Goal: Use online tool/utility: Utilize a website feature to perform a specific function

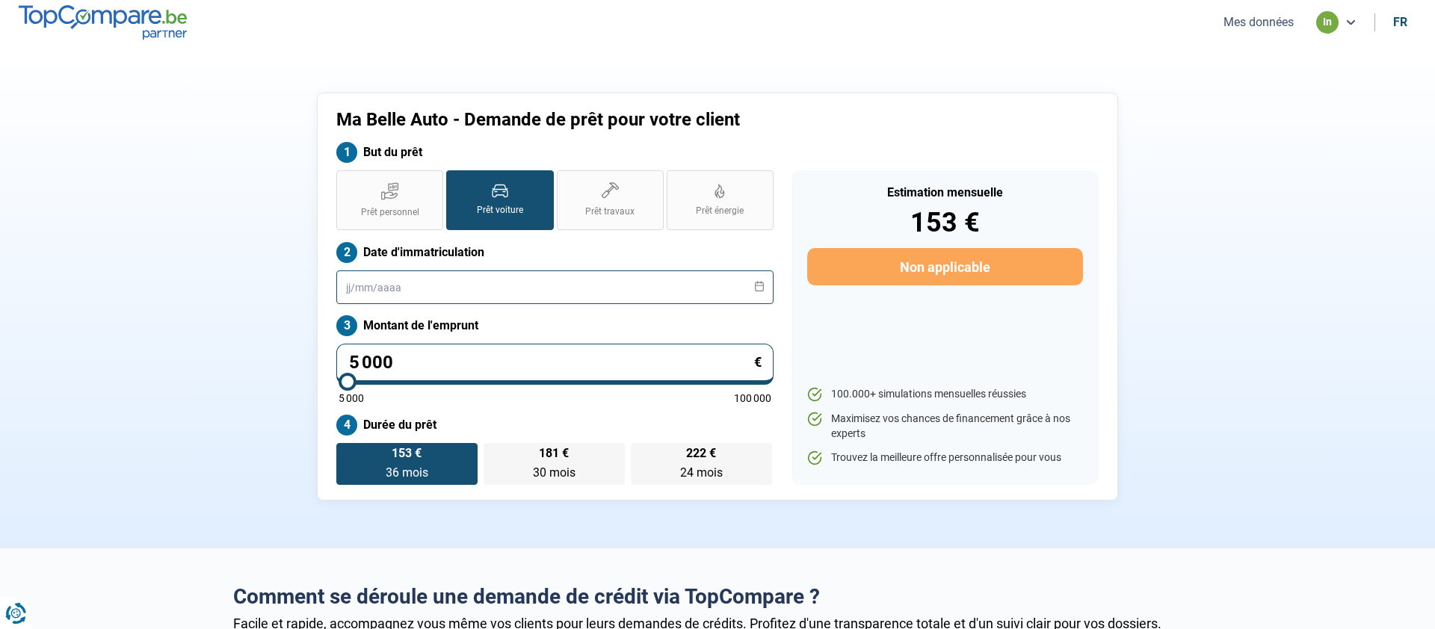
click at [427, 291] on input "text" at bounding box center [554, 287] width 437 height 34
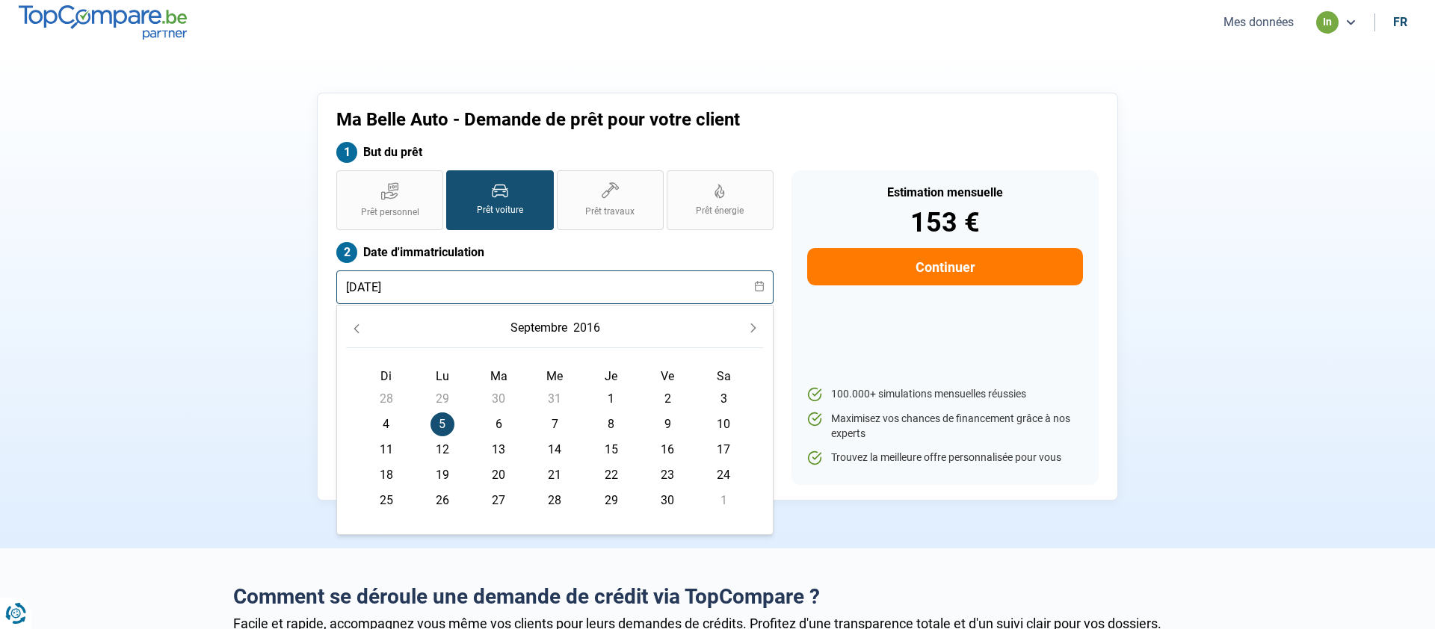
type input "[DATE]"
click at [278, 339] on div "Ma Belle Auto - Demande de prêt pour votre client But du prêt Prêt personnel Pr…" at bounding box center [717, 297] width 986 height 408
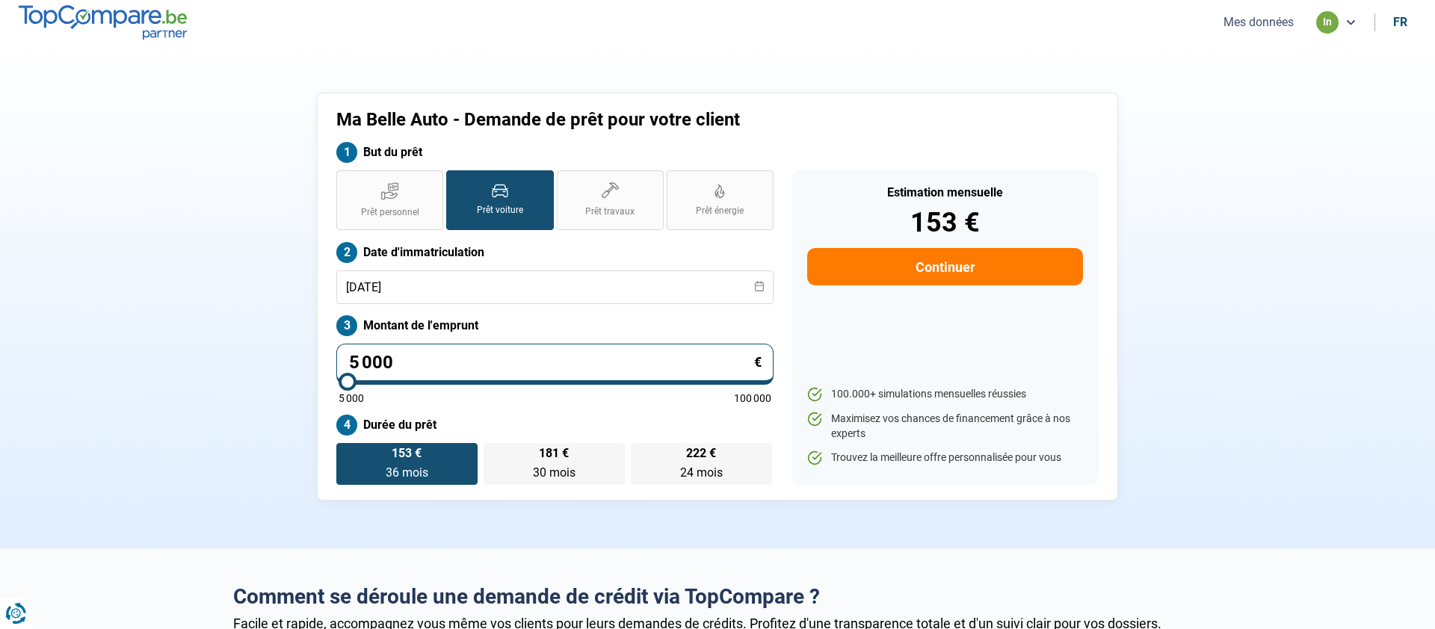
click at [398, 361] on input "5 000" at bounding box center [554, 364] width 437 height 41
type input "500"
type input "5000"
type input "50"
type input "5000"
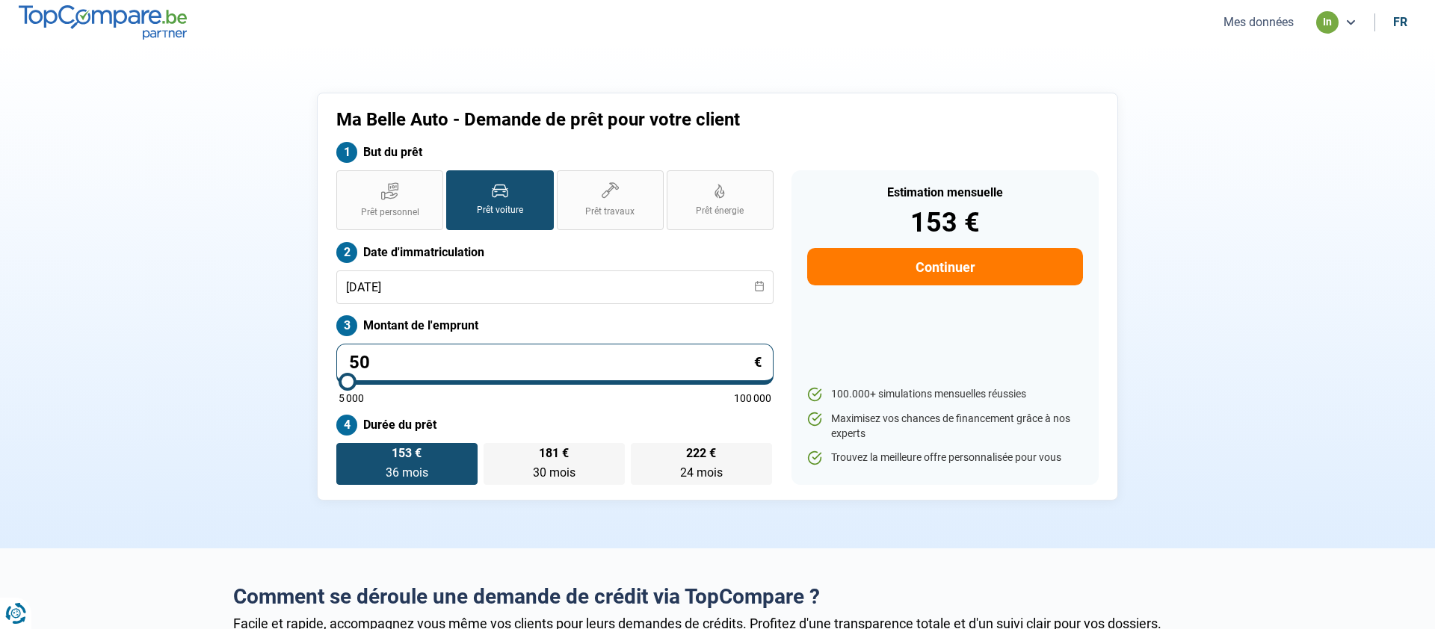
type input "5"
type input "5000"
type input "0"
type input "5000"
type input "1"
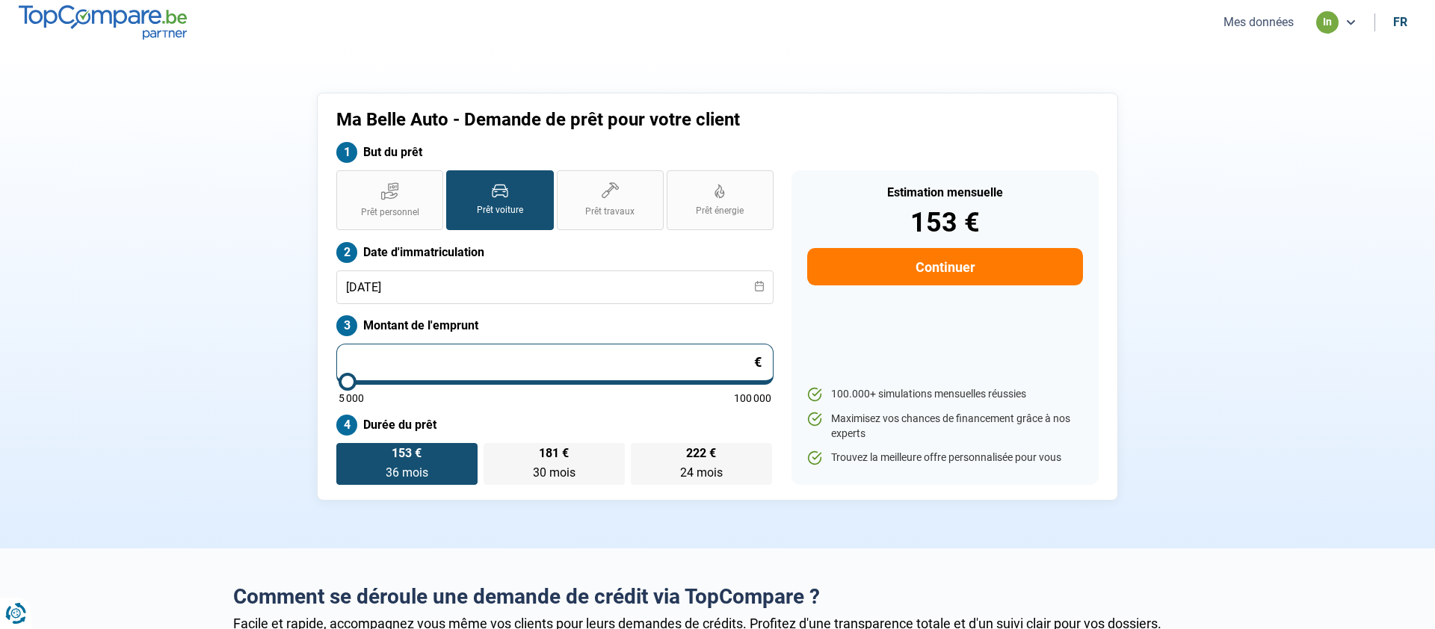
type input "5000"
type input "15"
type input "5000"
type input "150"
type input "5000"
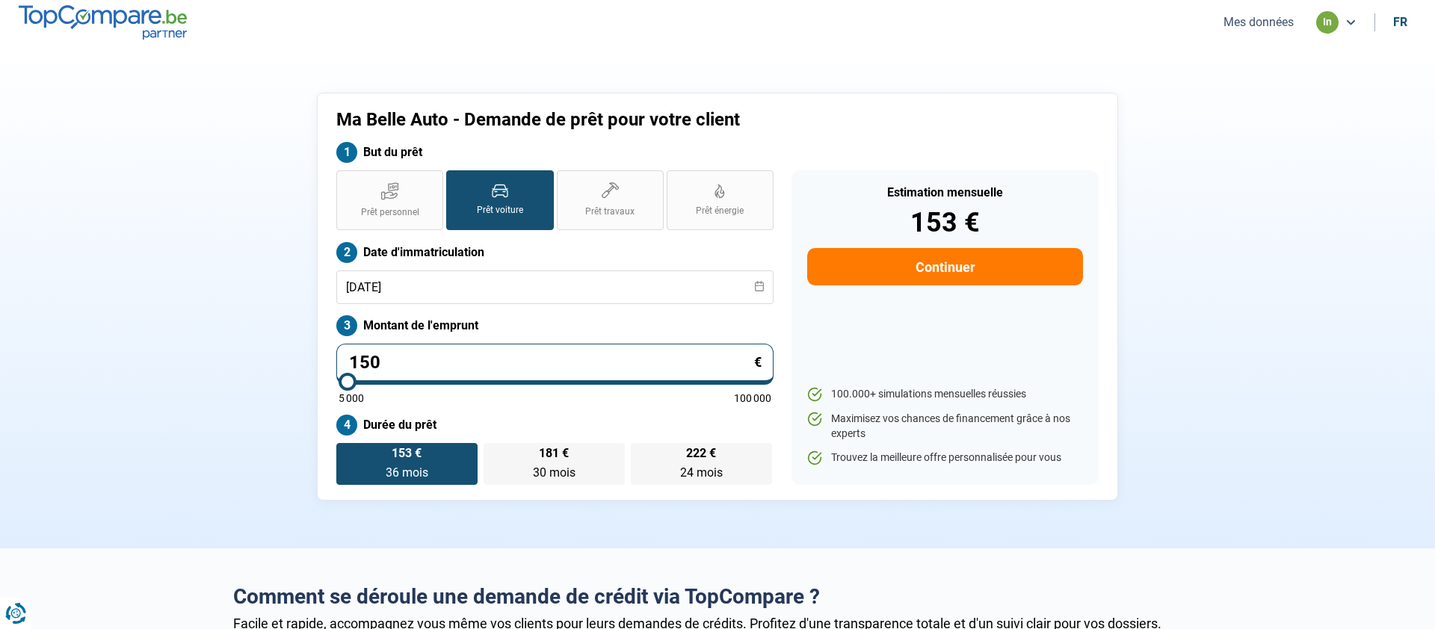
type input "1 500"
type input "5000"
type input "15 000"
type input "15000"
type input "15 000"
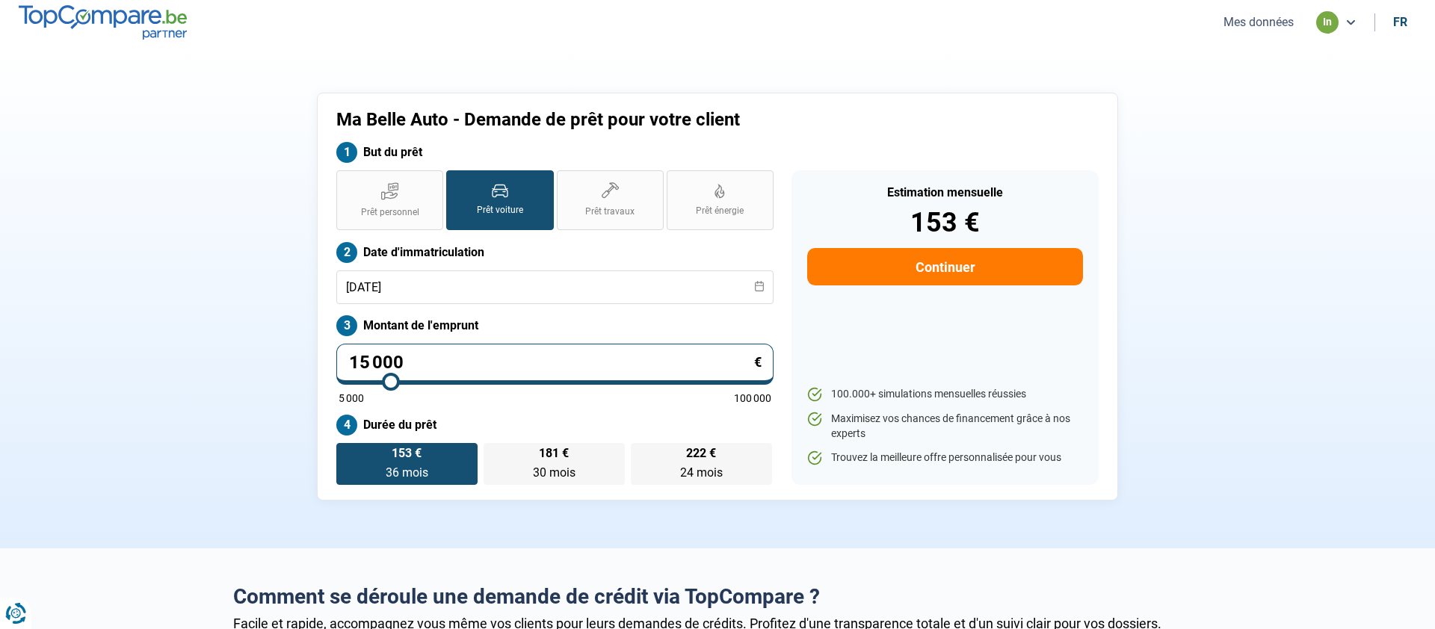
radio input "false"
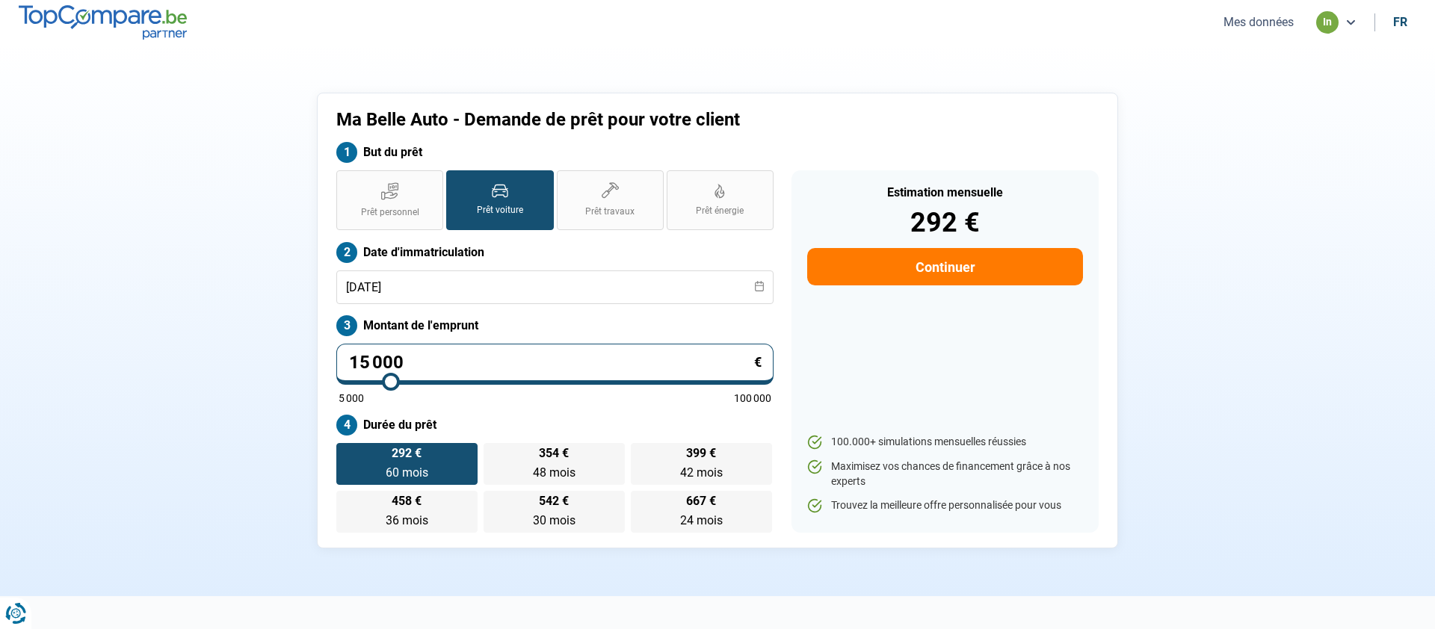
click at [212, 387] on section "Ma Belle Auto - Demande de prêt pour votre client But du prêt Prêt personnel Pr…" at bounding box center [717, 320] width 1435 height 551
